Goal: Task Accomplishment & Management: Manage account settings

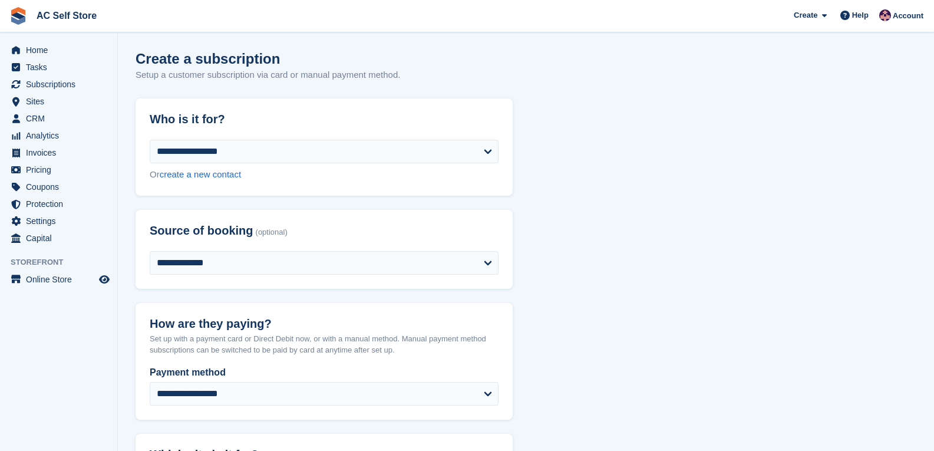
select select "*****"
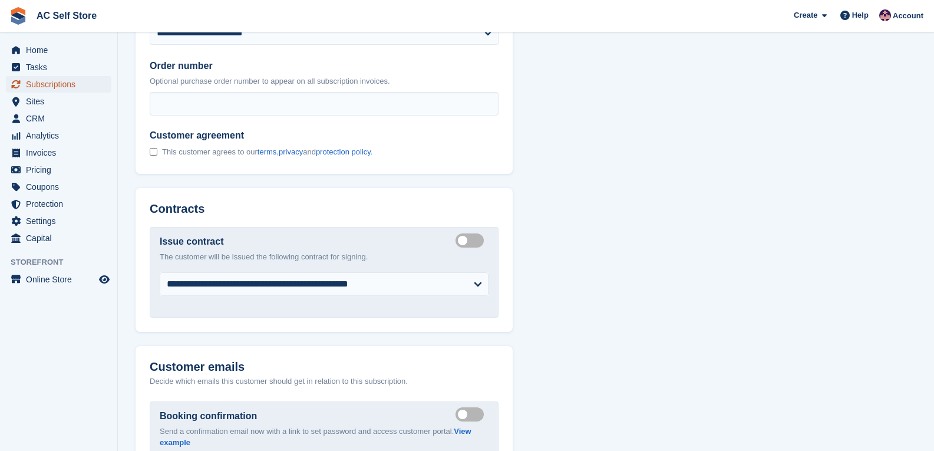
click at [56, 84] on span "Subscriptions" at bounding box center [61, 84] width 71 height 17
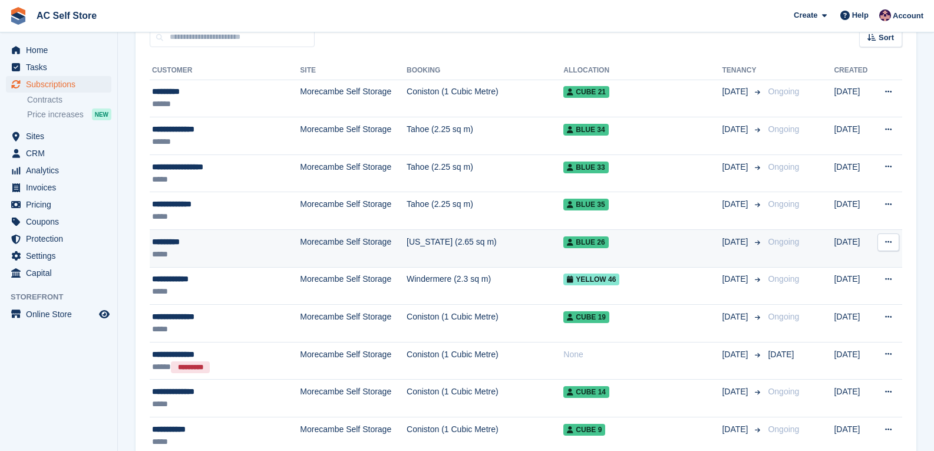
scroll to position [59, 0]
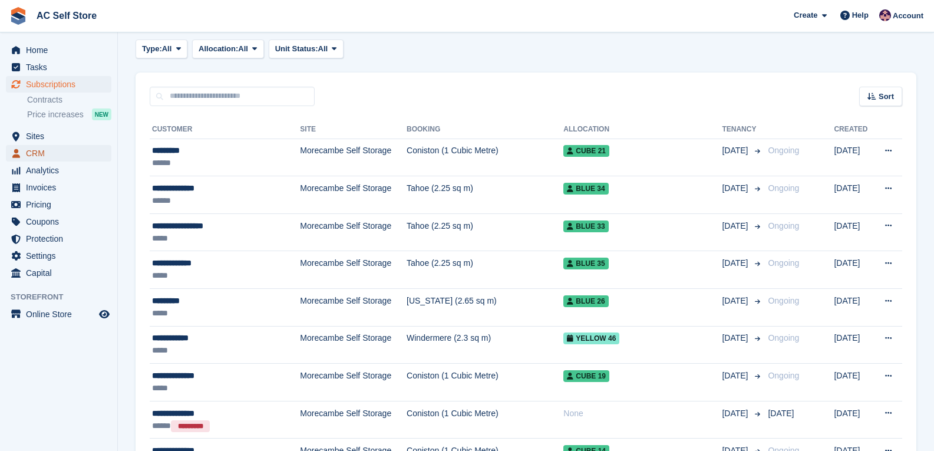
click at [52, 151] on span "CRM" at bounding box center [61, 153] width 71 height 17
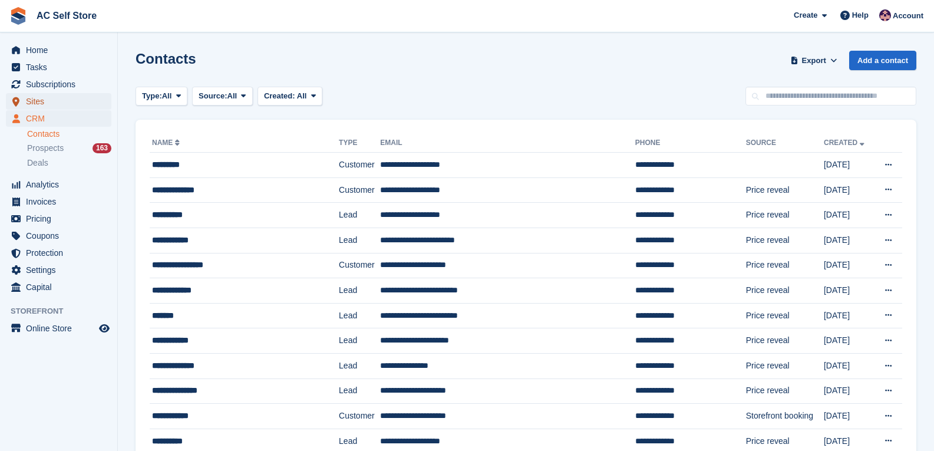
click at [34, 104] on span "Sites" at bounding box center [61, 101] width 71 height 17
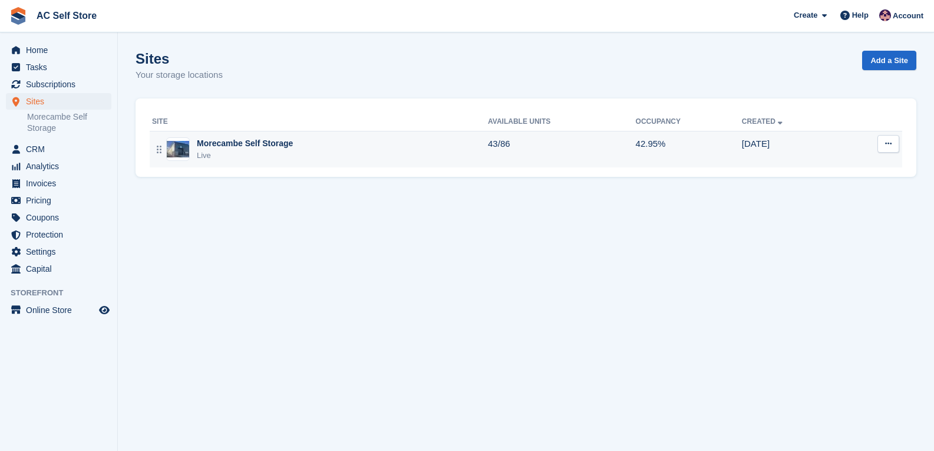
click at [216, 148] on div "Morecambe Self Storage" at bounding box center [245, 143] width 96 height 12
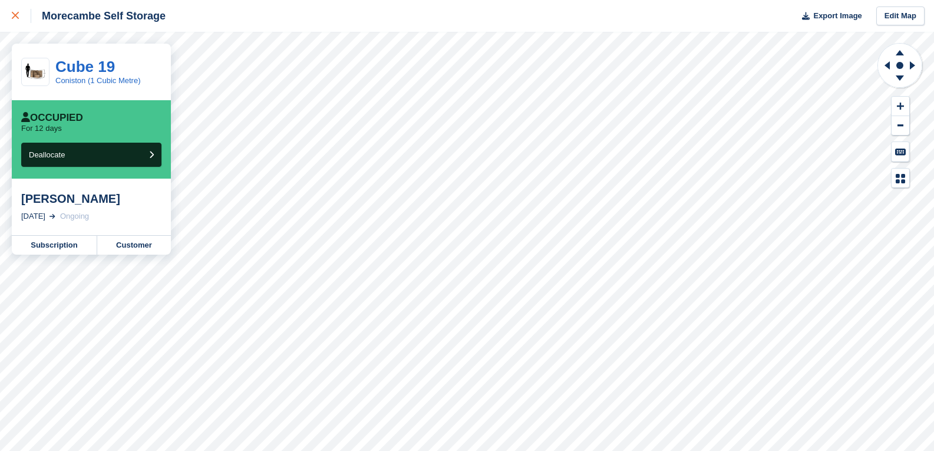
click at [22, 25] on link at bounding box center [15, 16] width 31 height 32
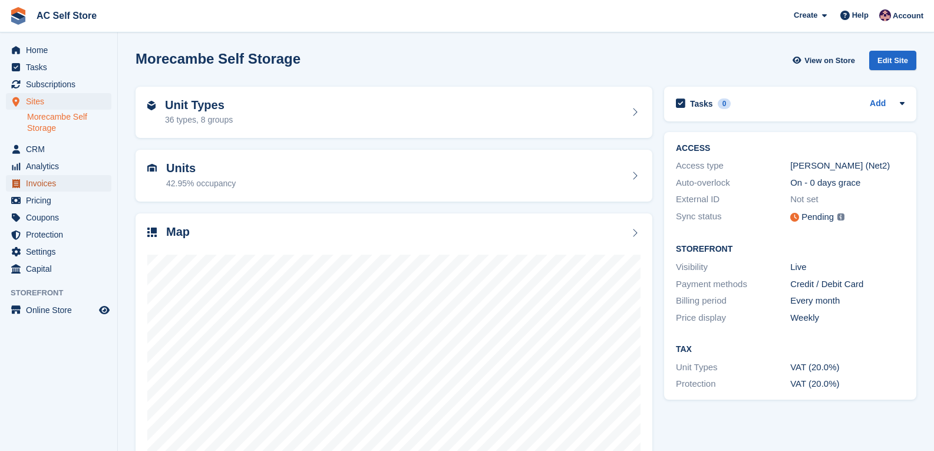
click at [42, 187] on span "Invoices" at bounding box center [61, 183] width 71 height 17
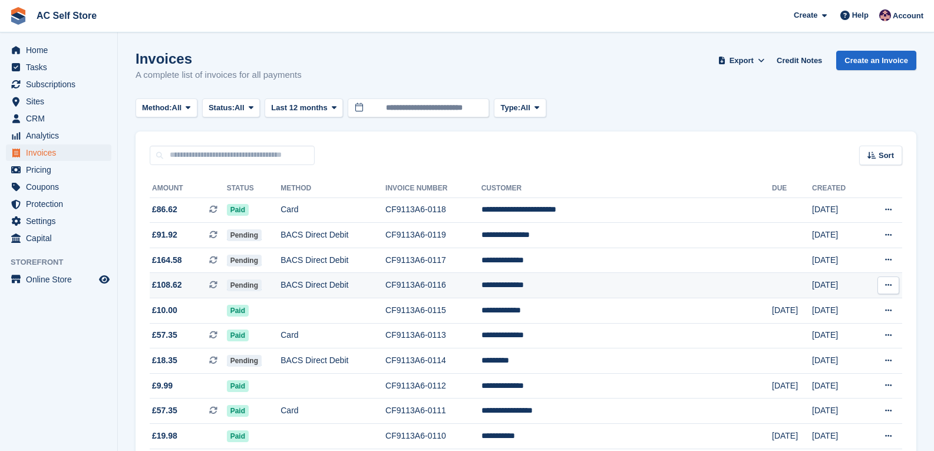
click at [720, 284] on td "**********" at bounding box center [627, 285] width 291 height 25
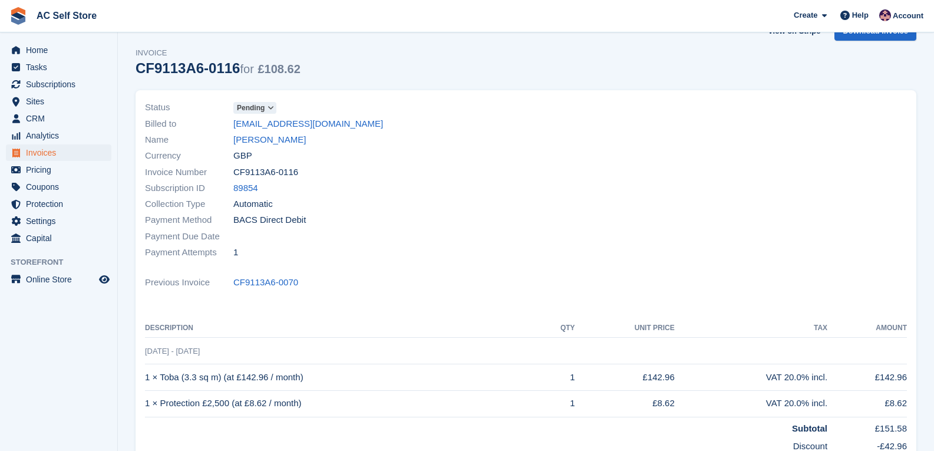
scroll to position [21, 0]
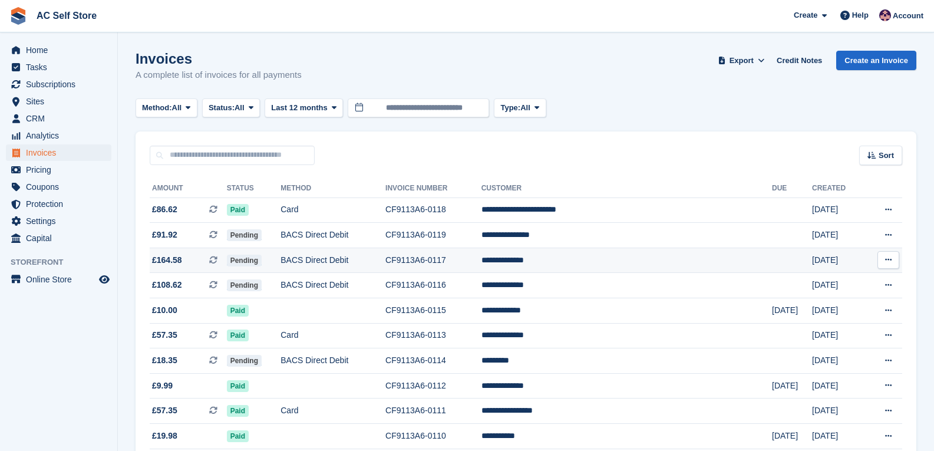
click at [385, 256] on td "BACS Direct Debit" at bounding box center [333, 260] width 105 height 25
click at [385, 229] on td "BACS Direct Debit" at bounding box center [333, 235] width 105 height 25
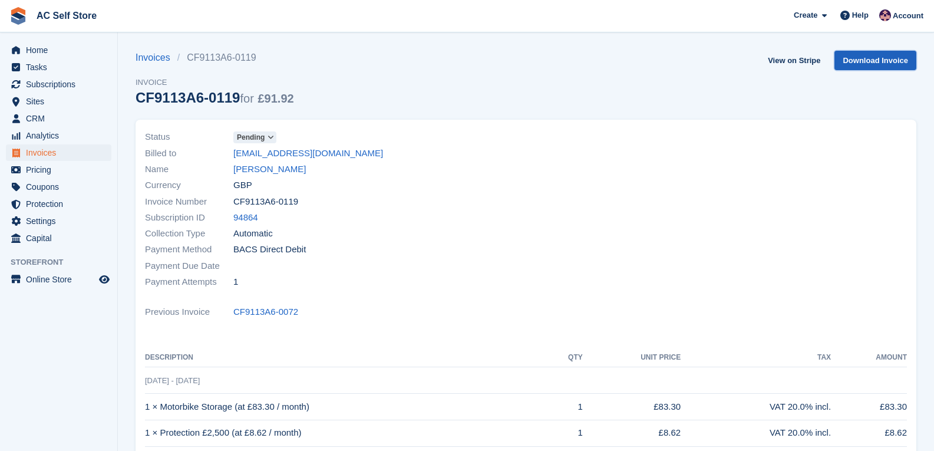
click at [881, 61] on link "Download Invoice" at bounding box center [876, 60] width 82 height 19
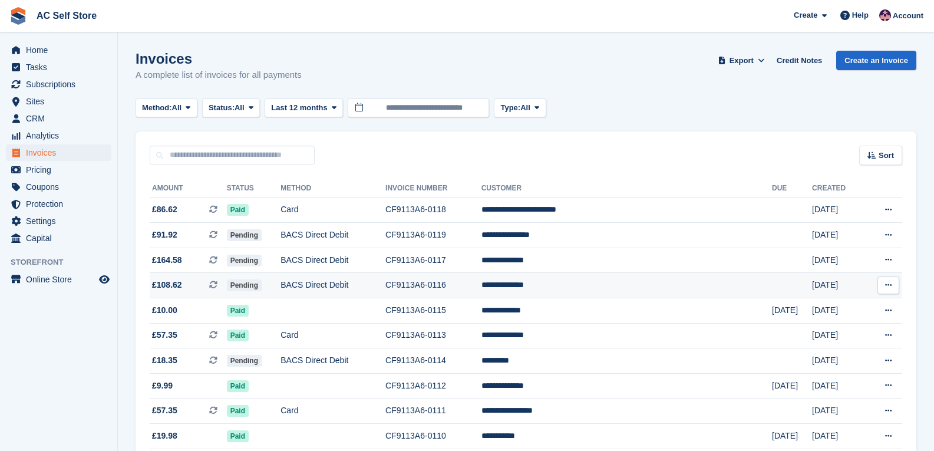
click at [882, 282] on button at bounding box center [889, 285] width 22 height 18
click at [849, 305] on p "Download PDF" at bounding box center [843, 308] width 103 height 15
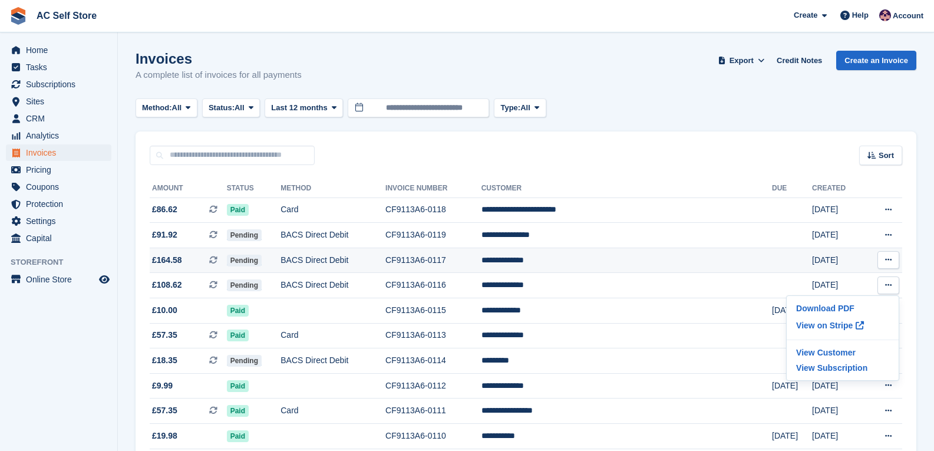
click at [885, 259] on icon at bounding box center [888, 260] width 6 height 8
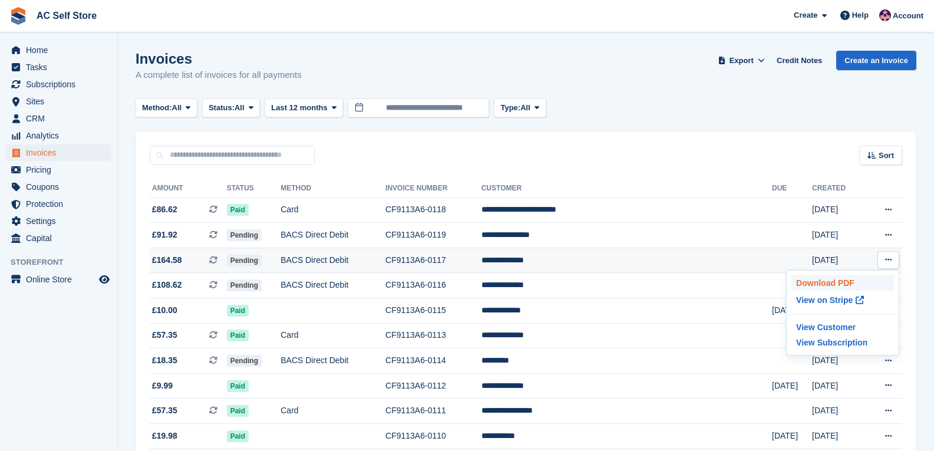
click at [830, 284] on p "Download PDF" at bounding box center [843, 282] width 103 height 15
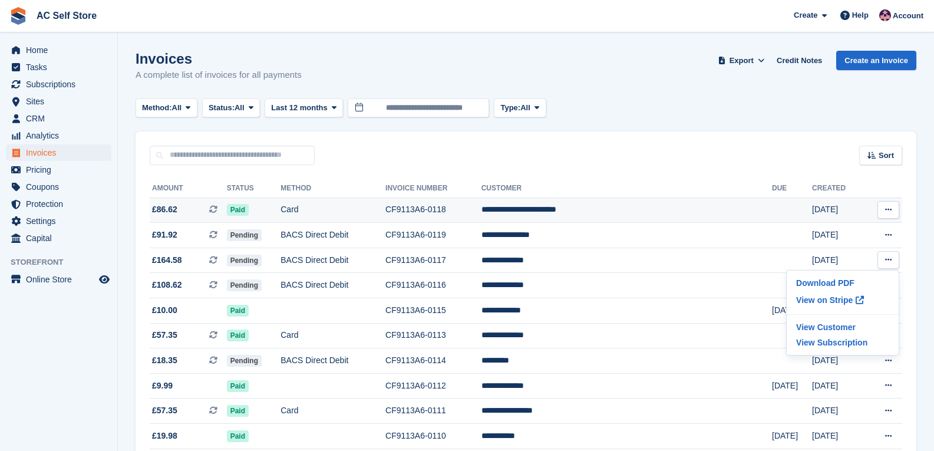
click at [614, 207] on td "**********" at bounding box center [627, 209] width 291 height 25
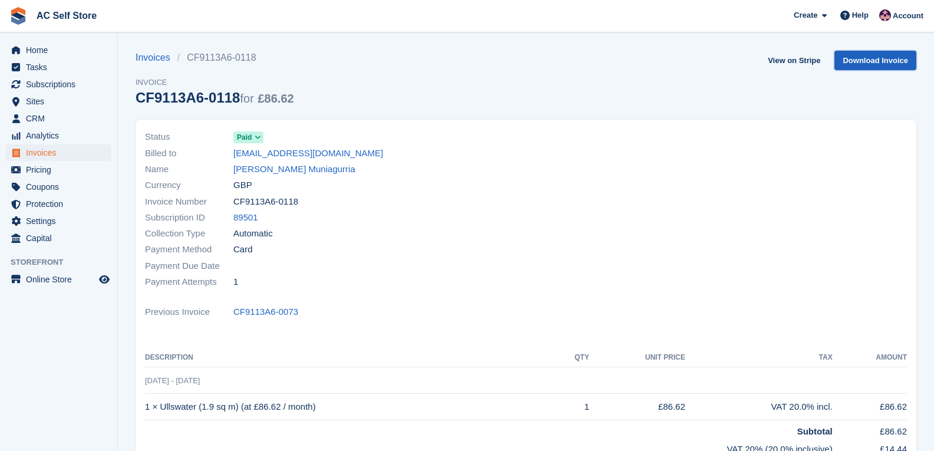
click at [853, 61] on link "Download Invoice" at bounding box center [876, 60] width 82 height 19
click at [55, 86] on span "Subscriptions" at bounding box center [61, 84] width 71 height 17
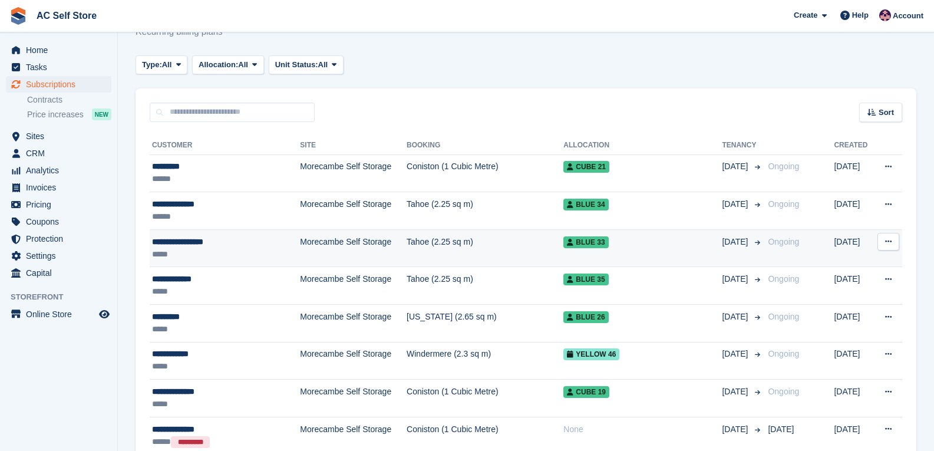
scroll to position [29, 0]
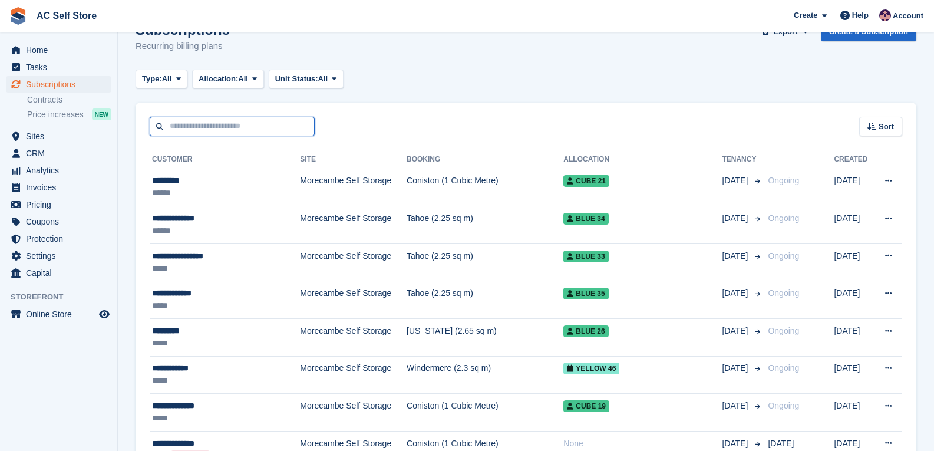
click at [198, 122] on input "text" at bounding box center [232, 126] width 165 height 19
type input "***"
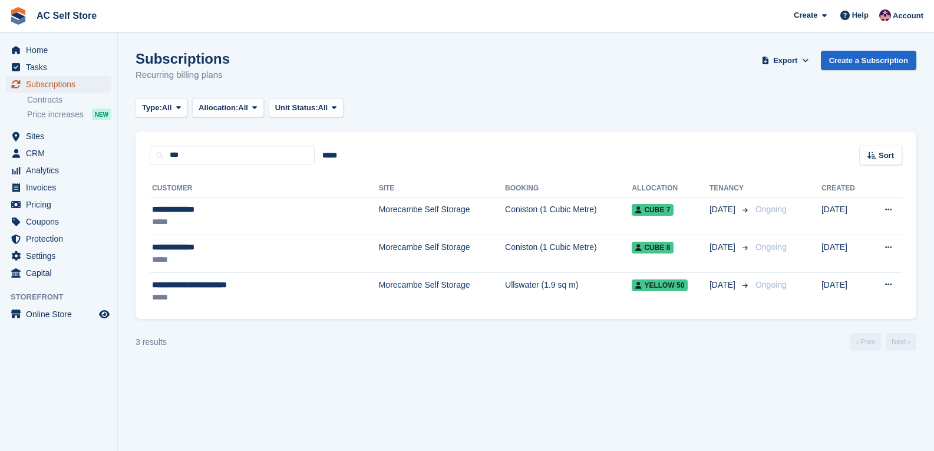
click at [51, 80] on span "Subscriptions" at bounding box center [61, 84] width 71 height 17
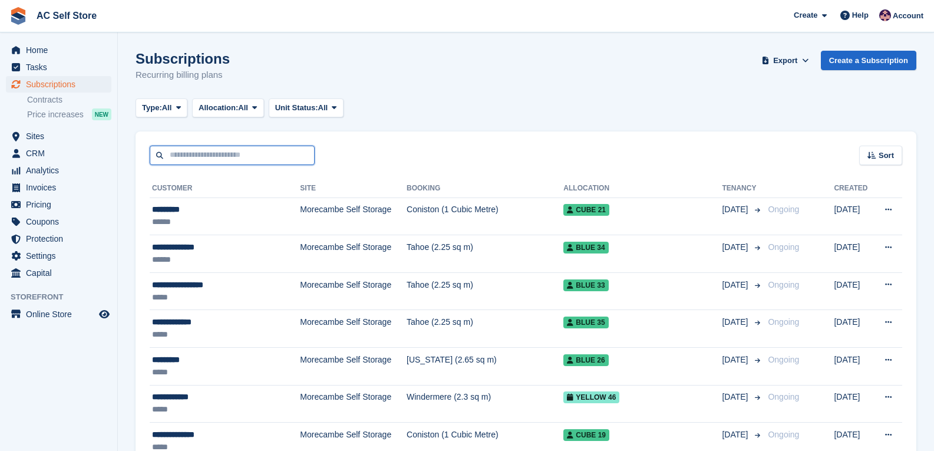
click at [215, 156] on input "text" at bounding box center [232, 155] width 165 height 19
type input "****"
